Goal: Information Seeking & Learning: Learn about a topic

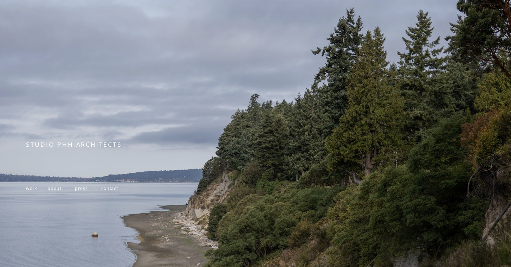
click at [31, 187] on span "work" at bounding box center [31, 188] width 11 height 6
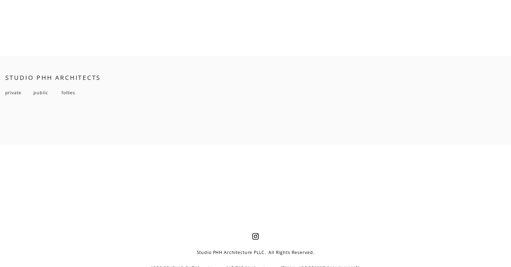
scroll to position [5146, 0]
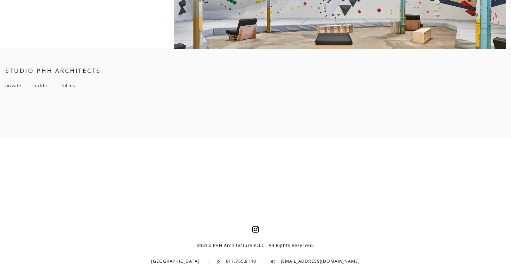
click at [7, 87] on span "private" at bounding box center [13, 86] width 16 height 6
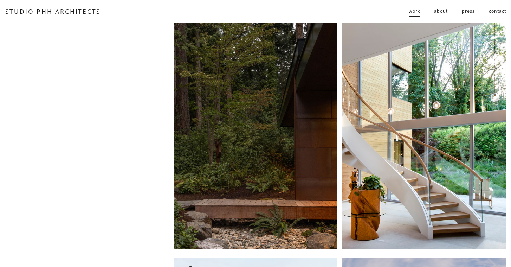
click at [32, 9] on link "STUDIO PHH ARCHITECTS" at bounding box center [53, 11] width 96 height 8
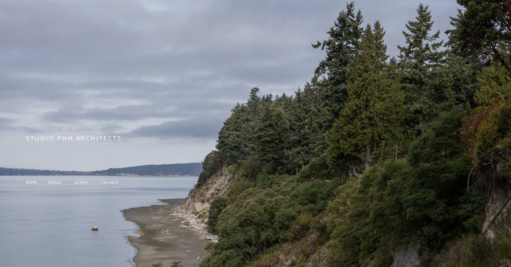
scroll to position [7, 0]
click at [48, 182] on span at bounding box center [42, 181] width 11 height 6
click at [57, 182] on span "about" at bounding box center [54, 181] width 13 height 6
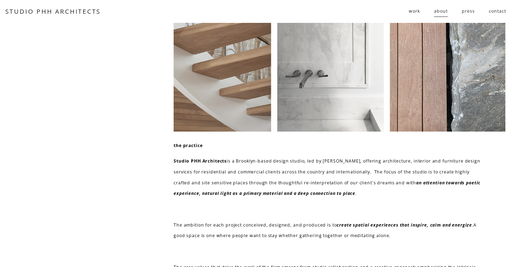
click at [412, 14] on span "work" at bounding box center [414, 11] width 11 height 11
click at [0, 0] on span "residential" at bounding box center [0, 0] width 0 height 0
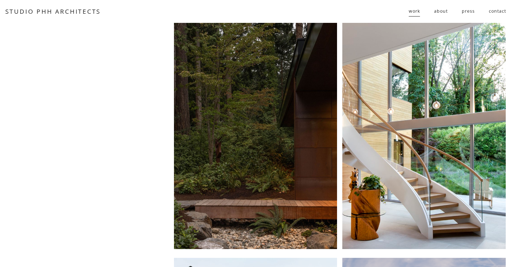
click at [261, 84] on div at bounding box center [255, 136] width 163 height 226
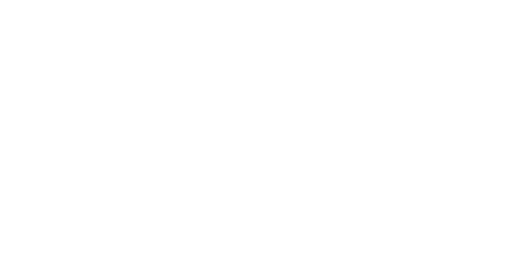
scroll to position [531, 0]
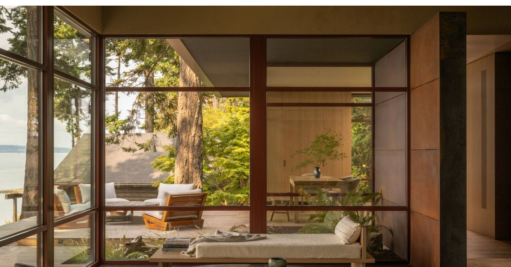
scroll to position [24, 0]
